Goal: Complete application form

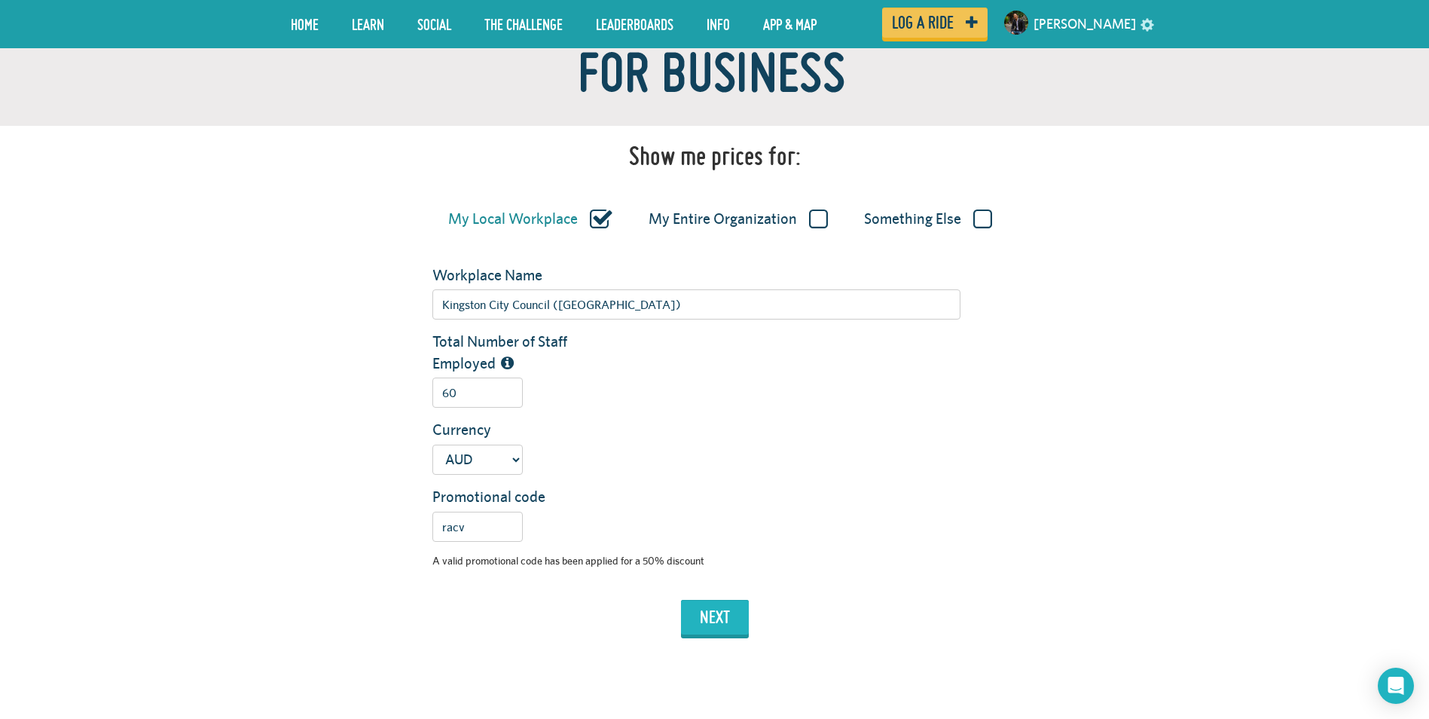
type input "60"
click at [727, 613] on button "next" at bounding box center [715, 617] width 68 height 35
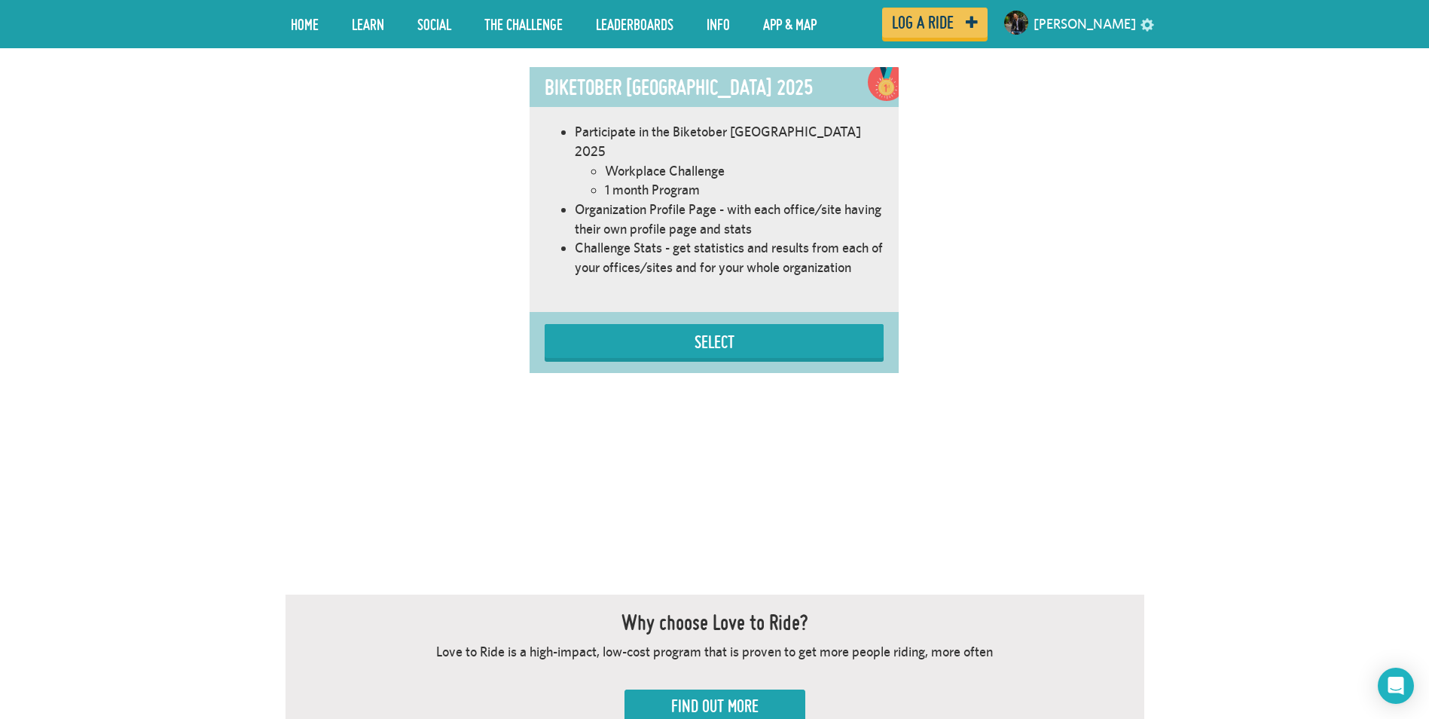
scroll to position [990, 0]
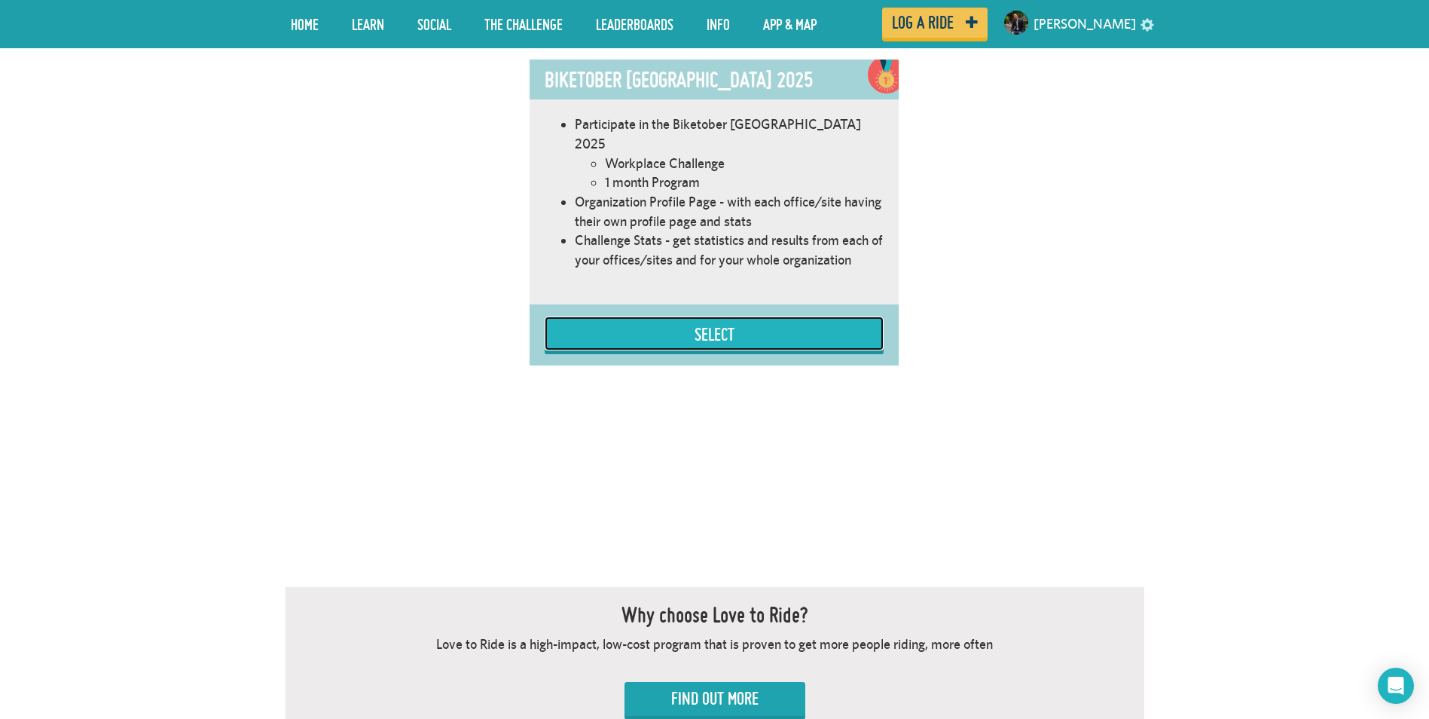
click at [714, 316] on button "Select" at bounding box center [714, 333] width 339 height 34
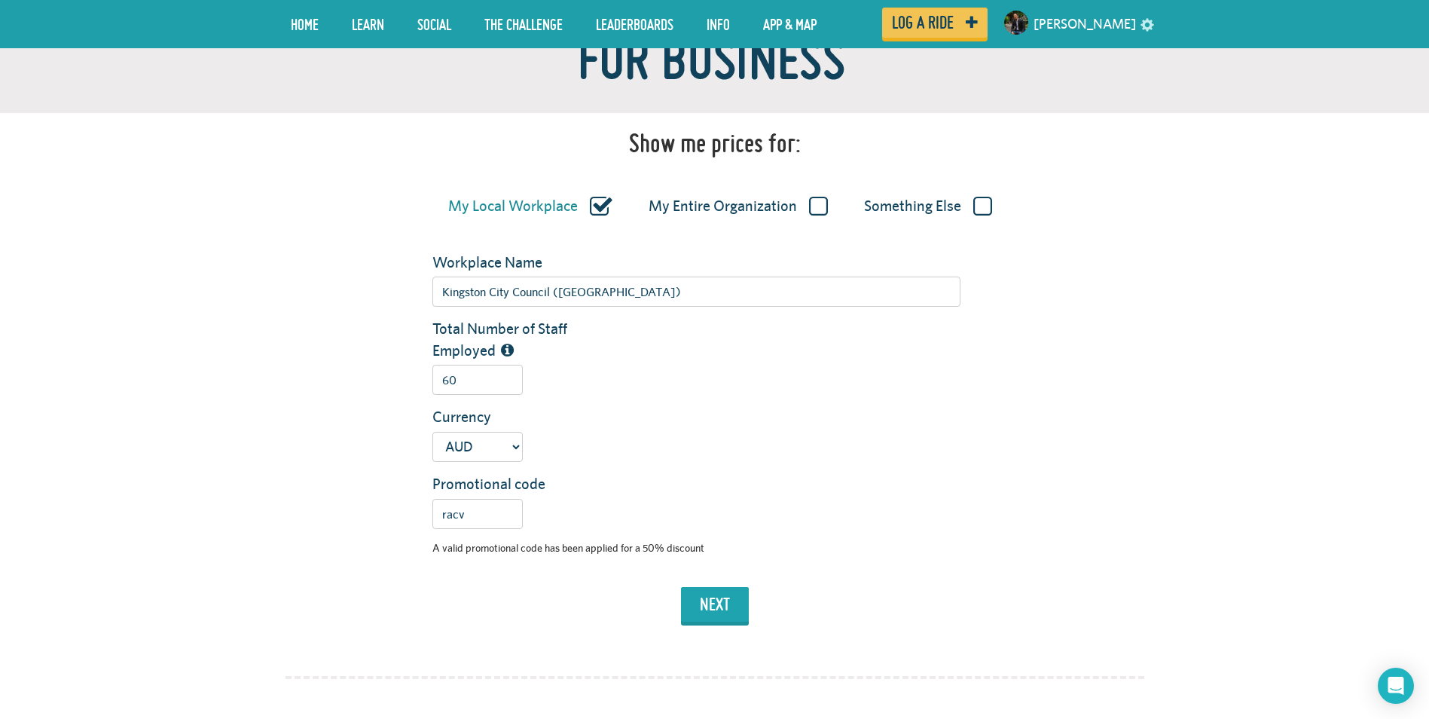
scroll to position [261, 0]
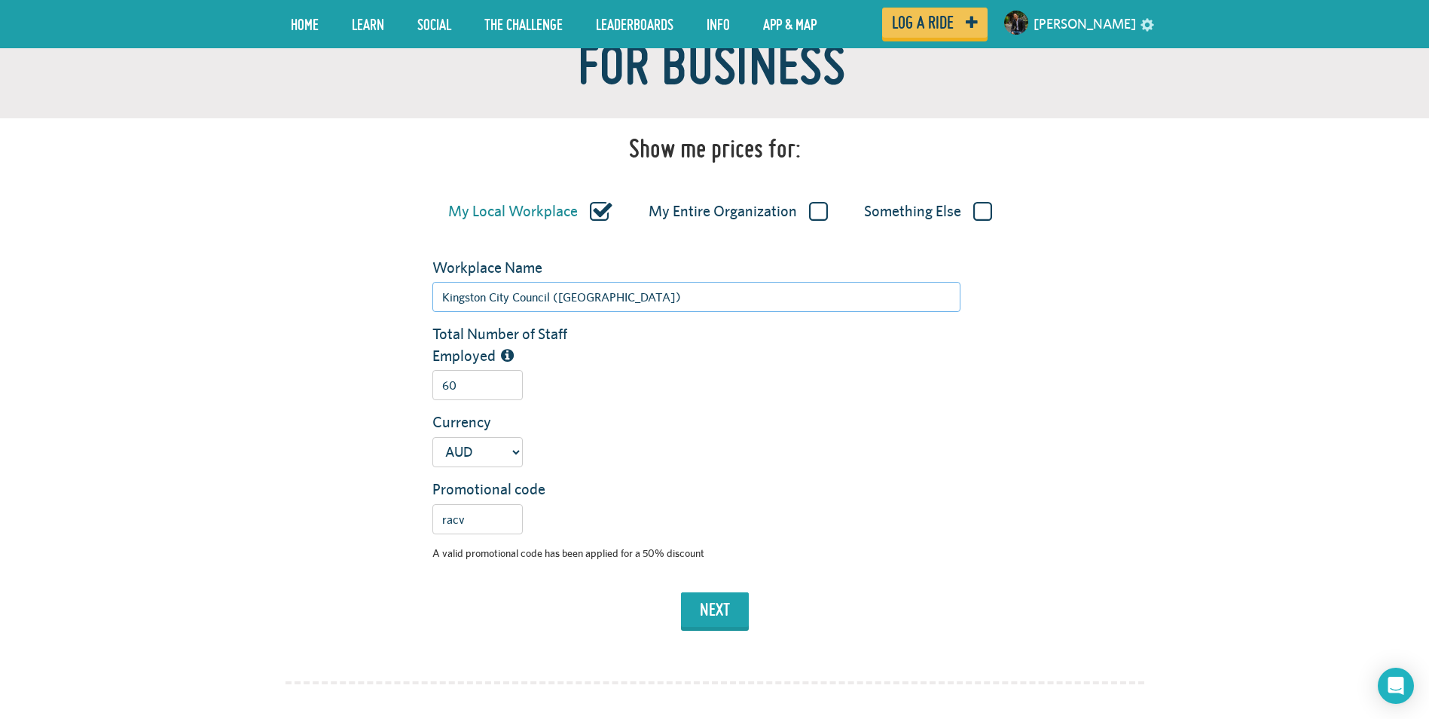
click at [520, 292] on input "Kingston City Council ([GEOGRAPHIC_DATA])" at bounding box center [696, 297] width 528 height 30
type input "Bolle"
click at [355, 359] on div "Total Number of Staff Employed 60" at bounding box center [714, 367] width 881 height 88
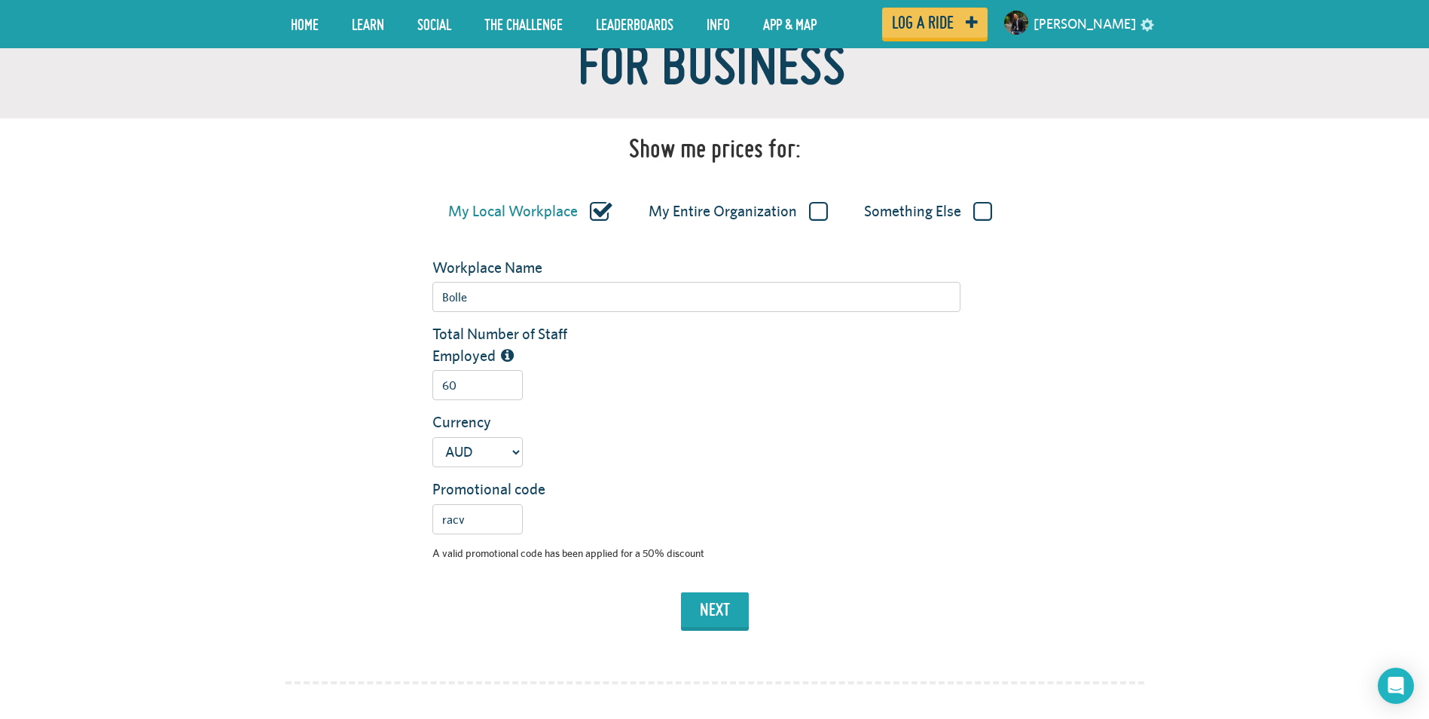
click at [823, 211] on label "My Entire Organization" at bounding box center [738, 212] width 179 height 20
click at [0, 0] on input "My Entire Organization" at bounding box center [0, 0] width 0 height 0
click at [599, 295] on input "Organization Name" at bounding box center [696, 297] width 528 height 30
type input "Bolle"
type input "60"
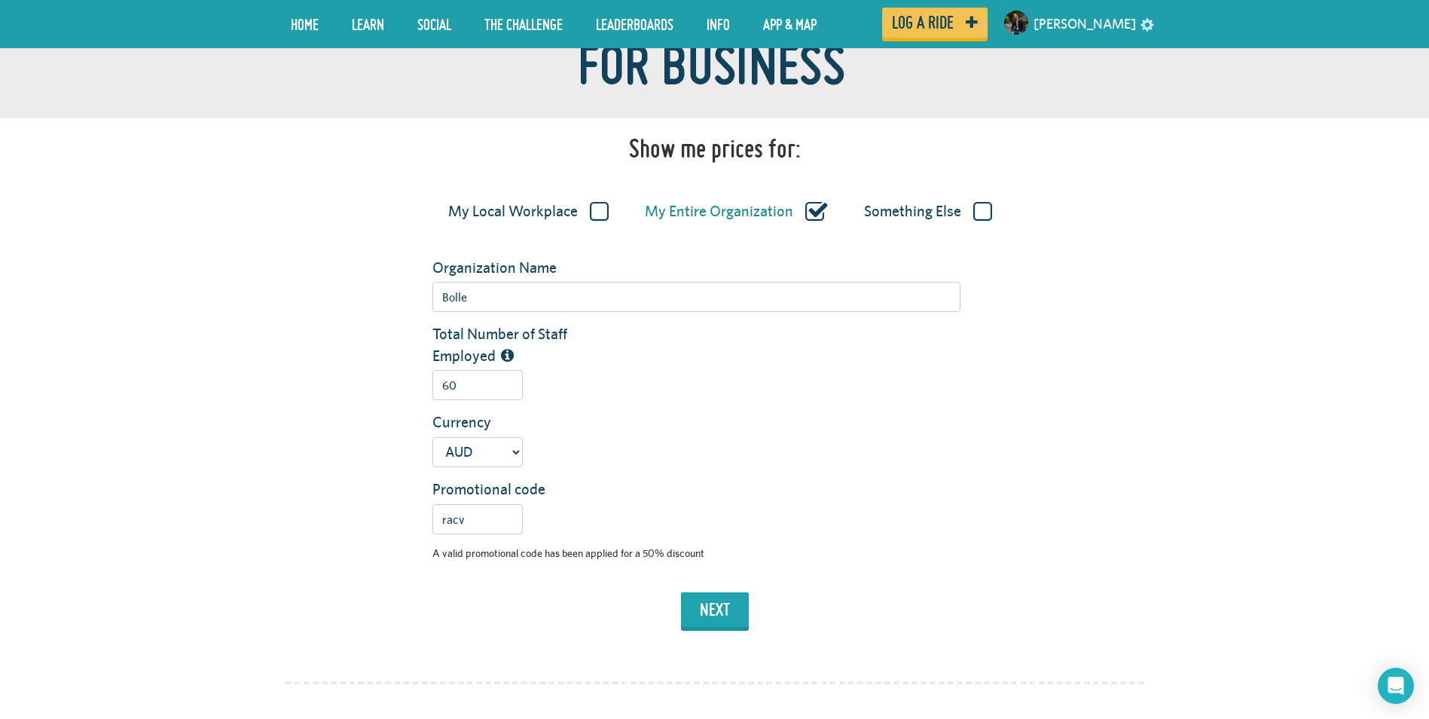
drag, startPoint x: 614, startPoint y: 491, endPoint x: 621, endPoint y: 478, distance: 15.2
click at [613, 490] on div "Promotional code racv" at bounding box center [788, 506] width 734 height 56
click at [720, 604] on button "next" at bounding box center [715, 609] width 68 height 35
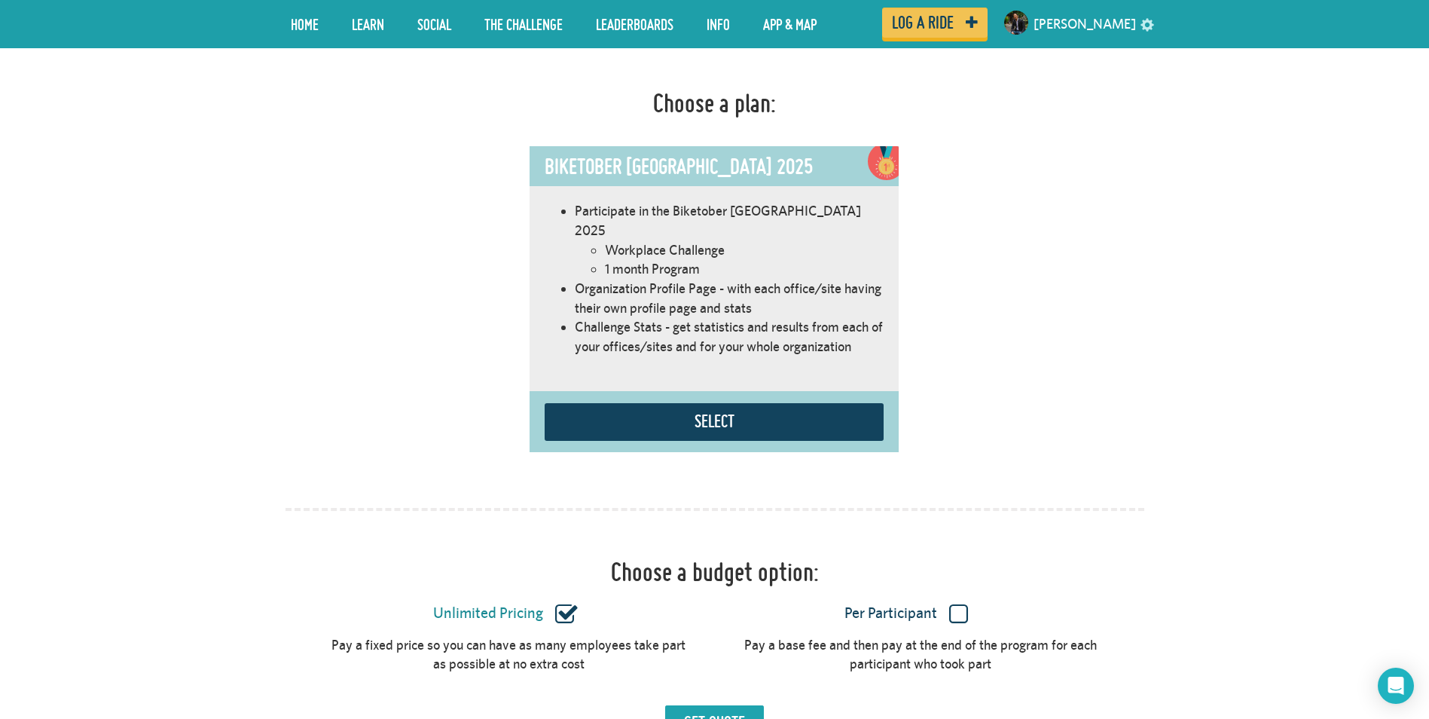
scroll to position [942, 0]
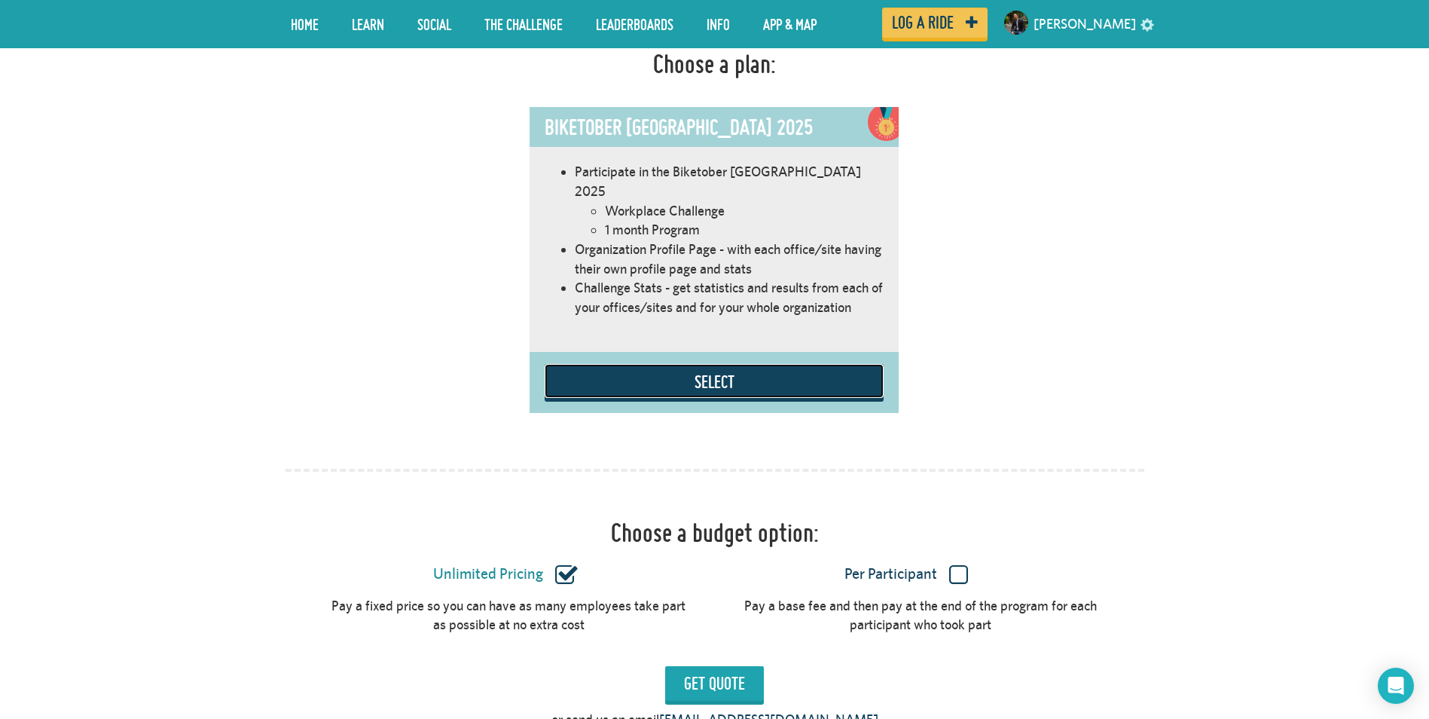
click at [718, 364] on button "Select" at bounding box center [714, 381] width 339 height 34
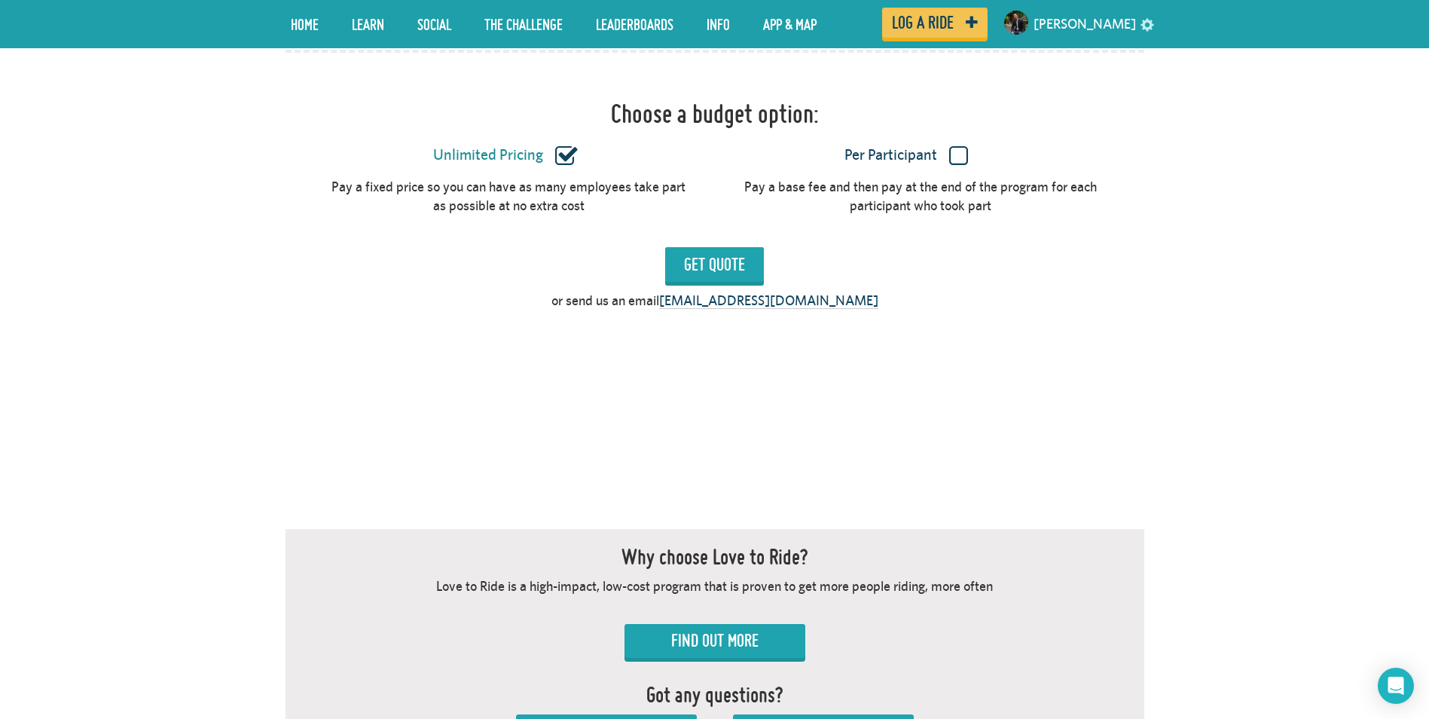
scroll to position [1391, 0]
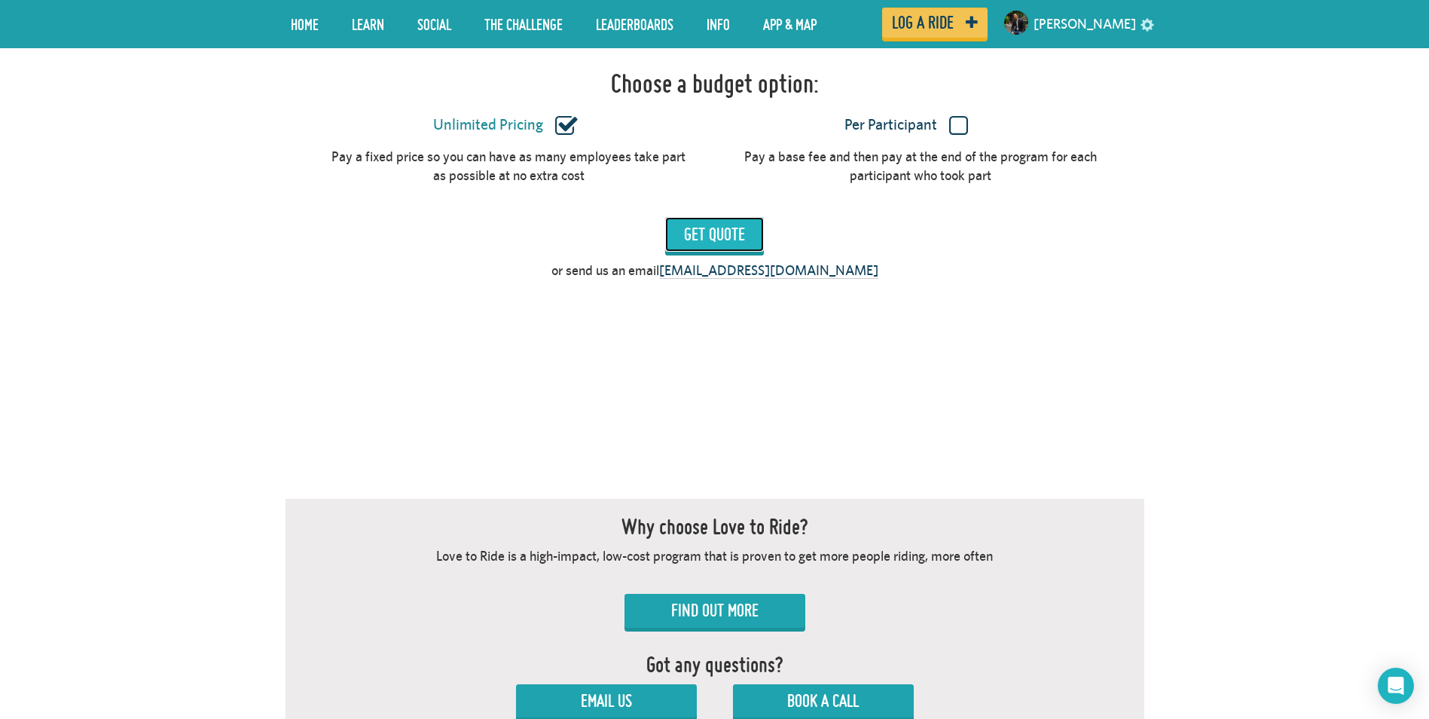
click at [709, 219] on input "Get Quote" at bounding box center [714, 234] width 99 height 35
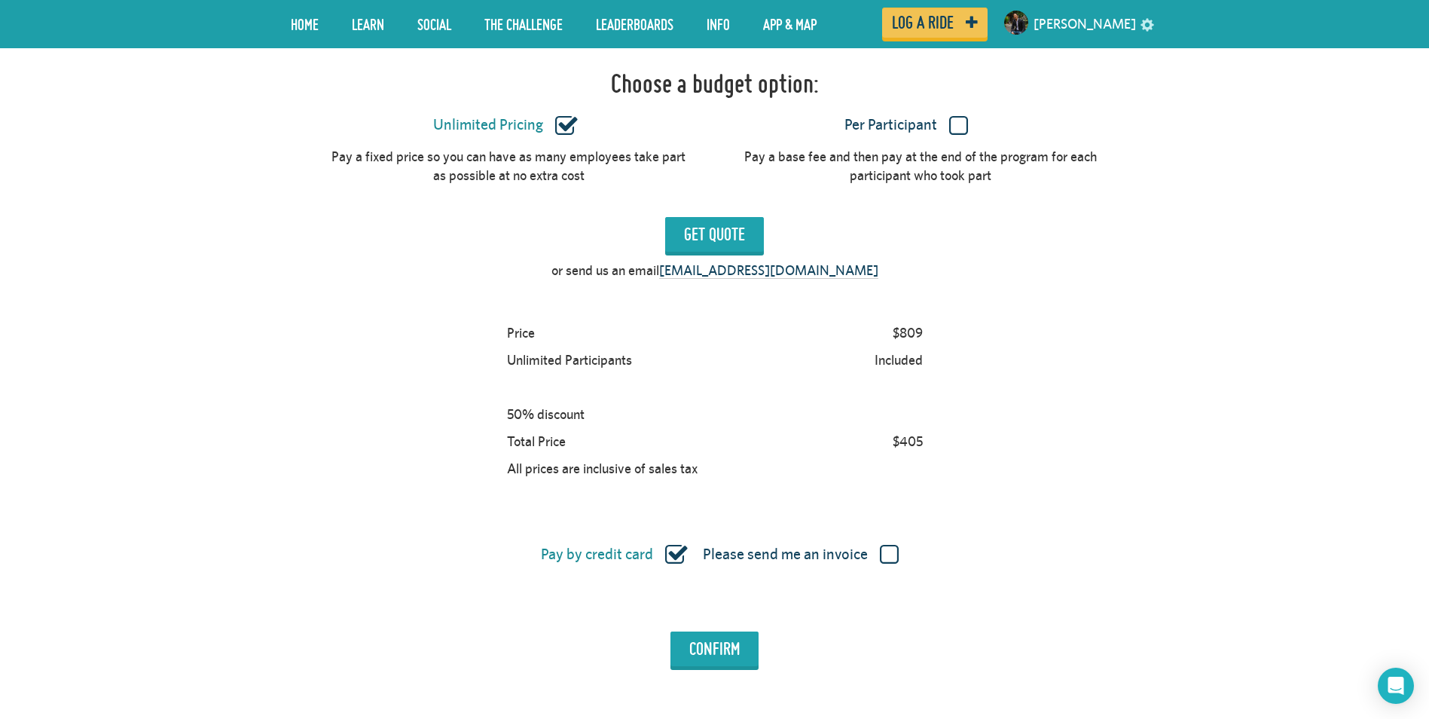
click at [480, 328] on div "Price $809 Unlimited Participants Included 50% discount Total Price $405 All pr…" at bounding box center [715, 400] width 859 height 163
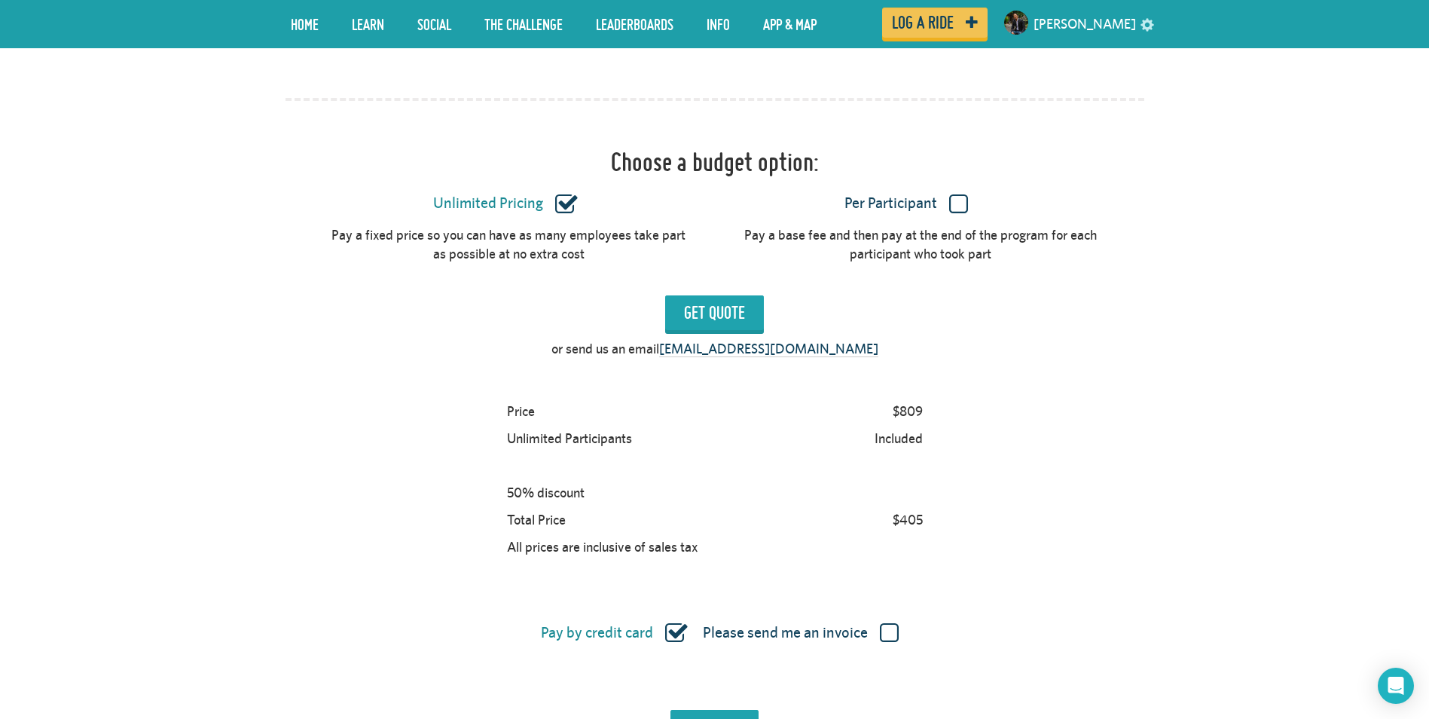
scroll to position [1316, 0]
